Goal: Navigation & Orientation: Understand site structure

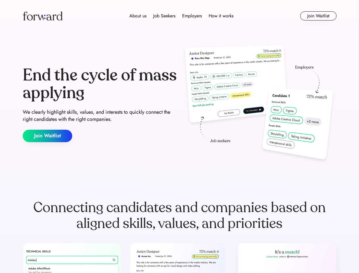
click at [179, 136] on div "End the cycle of mass applying We clearly highlight skills, values, and interes…" at bounding box center [180, 104] width 314 height 122
click at [179, 16] on div "About us Job Seekers Employers How it works" at bounding box center [181, 15] width 224 height 7
click at [43, 16] on img at bounding box center [43, 15] width 40 height 9
click at [181, 16] on div "About us Job Seekers Employers How it works" at bounding box center [181, 15] width 224 height 7
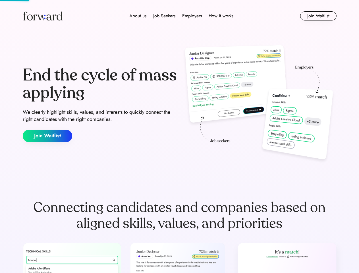
click at [138, 16] on div "About us" at bounding box center [137, 15] width 17 height 7
click at [164, 16] on div "Job Seekers" at bounding box center [164, 15] width 22 height 7
click at [192, 16] on div "Employers" at bounding box center [192, 15] width 20 height 7
click at [220, 16] on div "How it works" at bounding box center [220, 15] width 25 height 7
click at [318, 16] on button "Join Waitlist" at bounding box center [318, 15] width 36 height 9
